Goal: Task Accomplishment & Management: Manage account settings

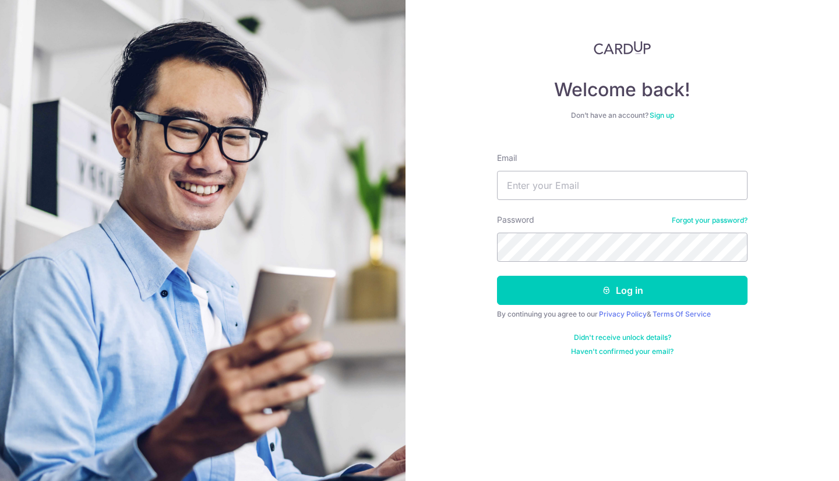
type input "[EMAIL_ADDRESS][DOMAIN_NAME]"
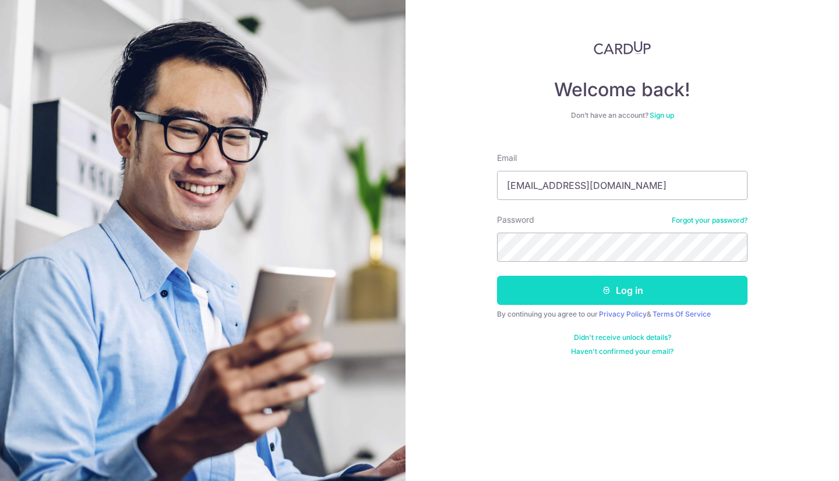
click at [675, 294] on button "Log in" at bounding box center [622, 290] width 251 height 29
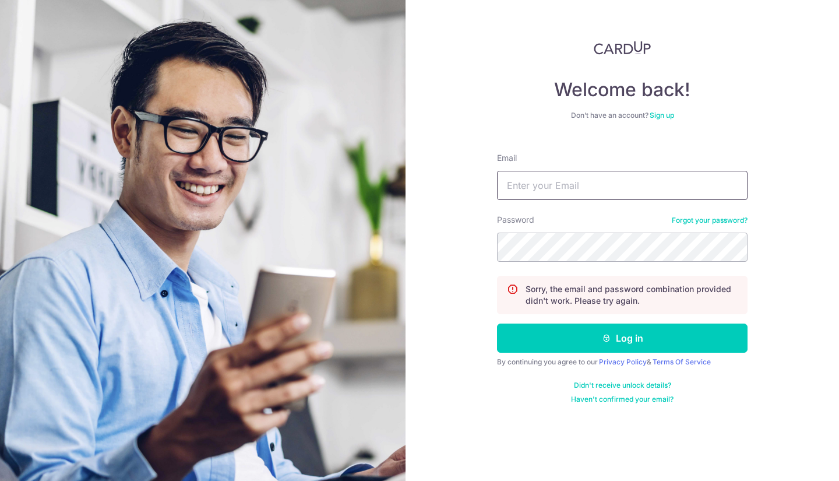
click at [595, 190] on input "Email" at bounding box center [622, 185] width 251 height 29
type input "[EMAIL_ADDRESS][DOMAIN_NAME]"
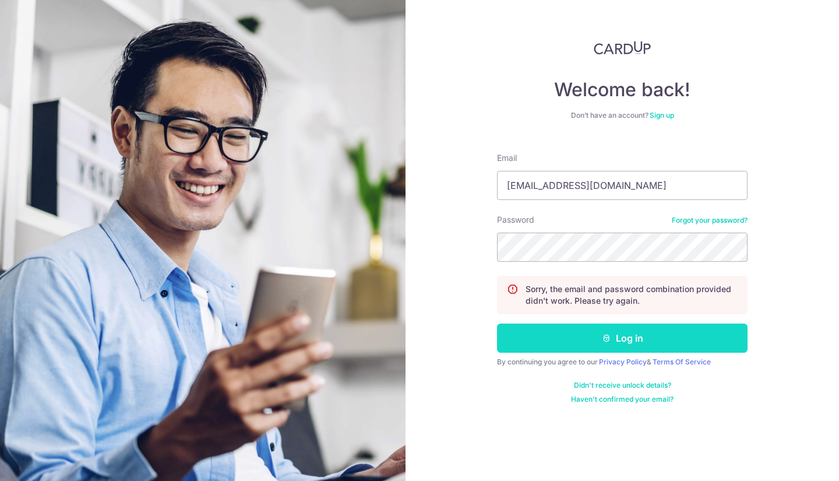
click at [701, 333] on button "Log in" at bounding box center [622, 337] width 251 height 29
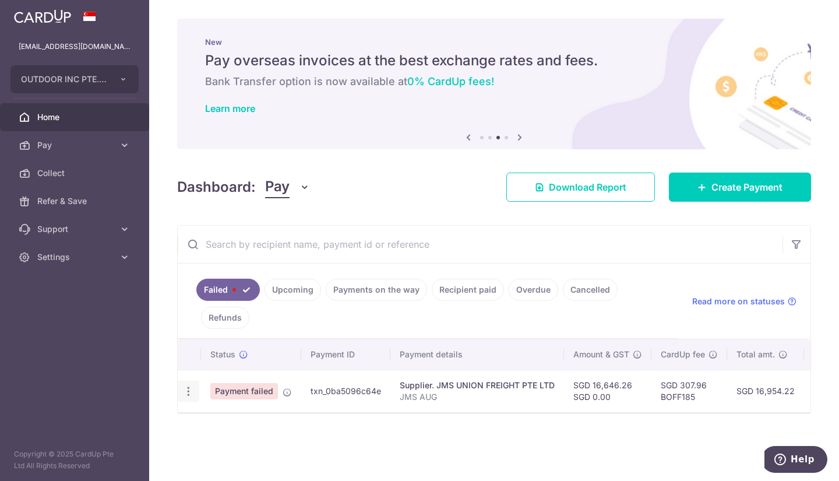
click at [187, 393] on icon "button" at bounding box center [188, 391] width 12 height 12
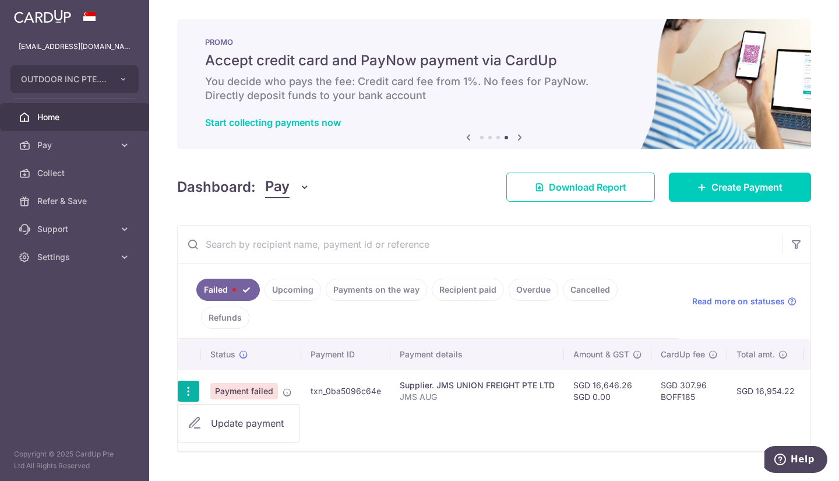
click at [280, 420] on span "Update payment" at bounding box center [250, 423] width 79 height 14
radio input "true"
type input "16,646.26"
type input "0.00"
type input "JMS AUG"
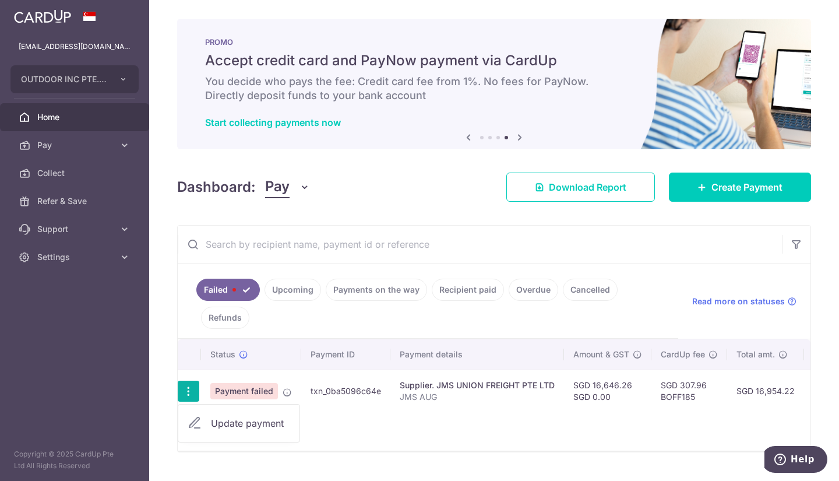
type input "JMS AUG"
type input "BOFF185"
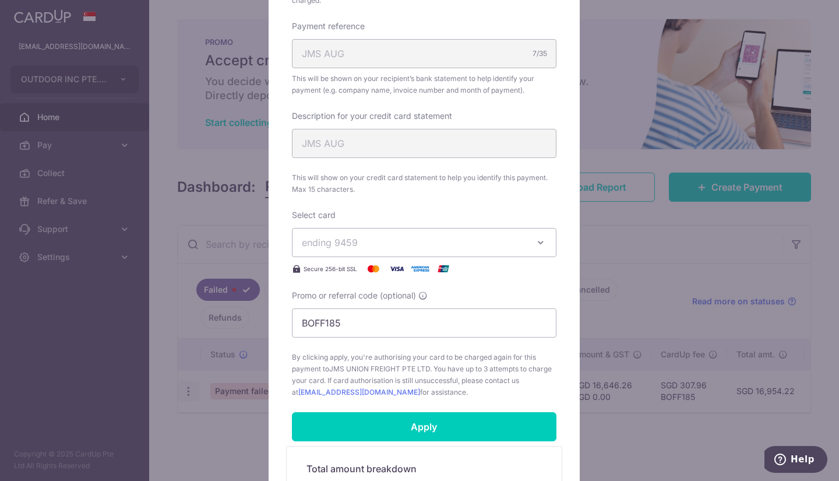
scroll to position [360, 0]
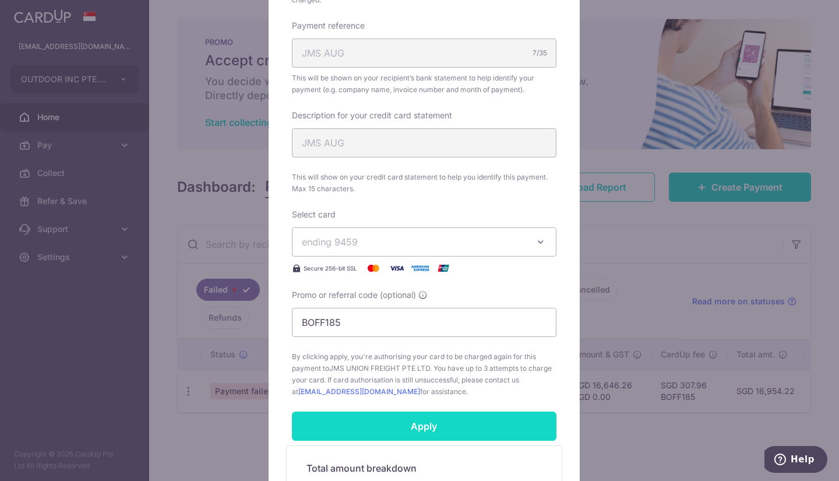
click at [429, 424] on input "Apply" at bounding box center [424, 425] width 265 height 29
